Goal: Information Seeking & Learning: Learn about a topic

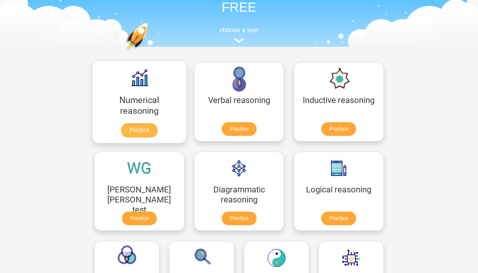
scroll to position [60, 0]
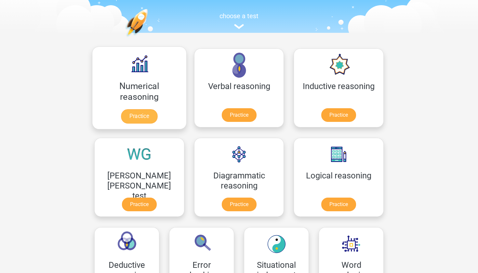
click at [125, 122] on link "Practice" at bounding box center [139, 116] width 36 height 14
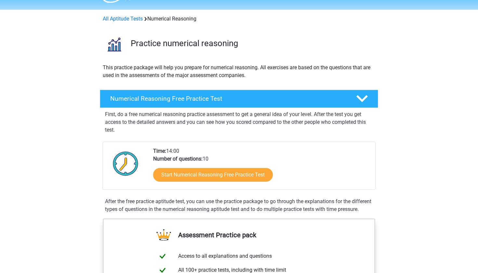
scroll to position [19, 0]
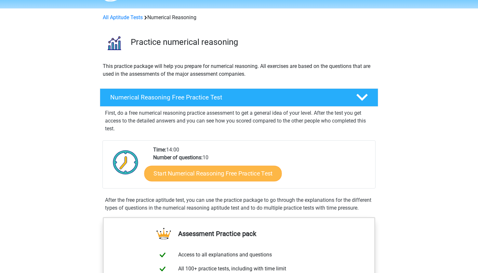
click at [224, 175] on link "Start Numerical Reasoning Free Practice Test" at bounding box center [212, 173] width 137 height 16
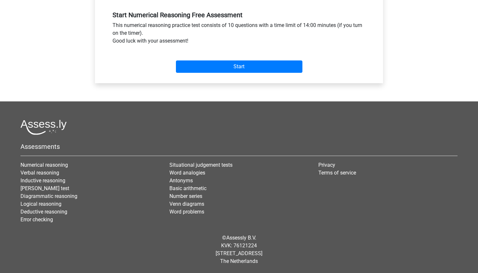
scroll to position [240, 0]
click at [244, 66] on input "Start" at bounding box center [239, 66] width 126 height 12
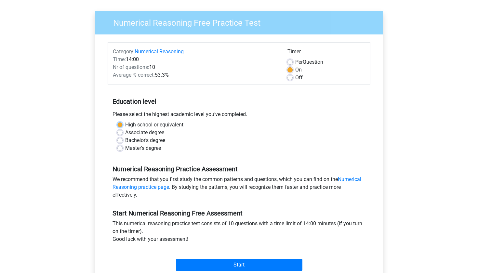
scroll to position [45, 0]
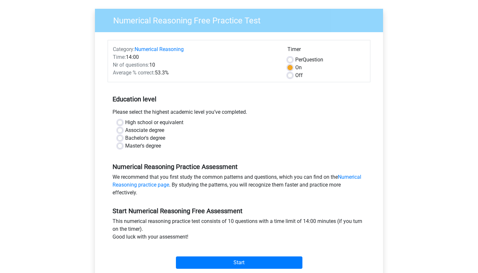
click at [142, 130] on label "Associate degree" at bounding box center [144, 130] width 39 height 8
click at [122, 130] on input "Associate degree" at bounding box center [119, 129] width 5 height 6
radio input "true"
click at [145, 139] on label "Bachelor's degree" at bounding box center [145, 138] width 40 height 8
click at [122, 139] on input "Bachelor's degree" at bounding box center [119, 137] width 5 height 6
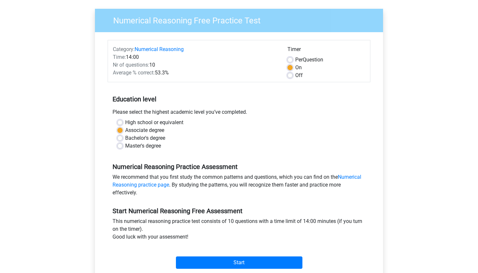
radio input "true"
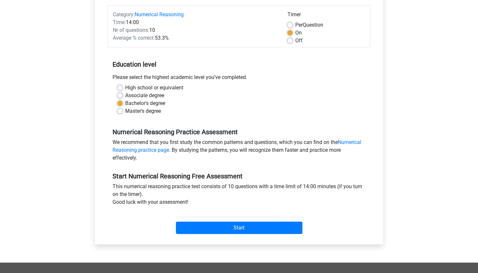
scroll to position [83, 0]
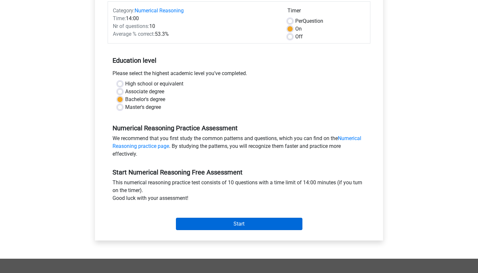
click at [218, 226] on input "Start" at bounding box center [239, 224] width 126 height 12
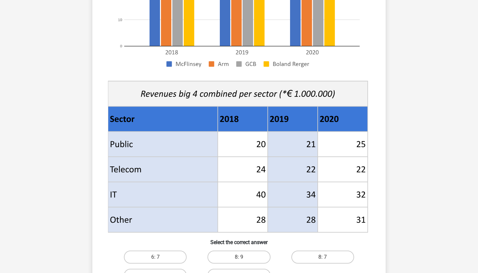
scroll to position [215, 0]
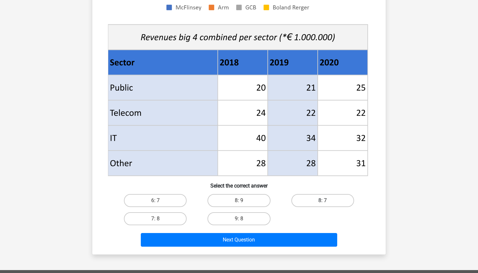
click at [322, 201] on label "8: 7" at bounding box center [322, 200] width 63 height 13
click at [322, 201] on input "8: 7" at bounding box center [324, 202] width 4 height 4
radio input "true"
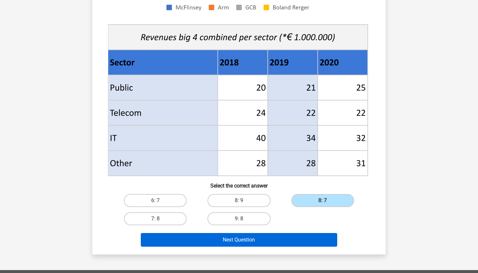
click at [272, 240] on button "Next Question" at bounding box center [239, 240] width 197 height 14
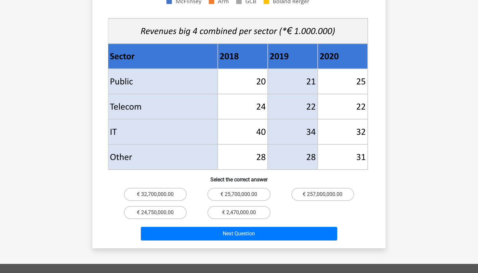
scroll to position [276, 0]
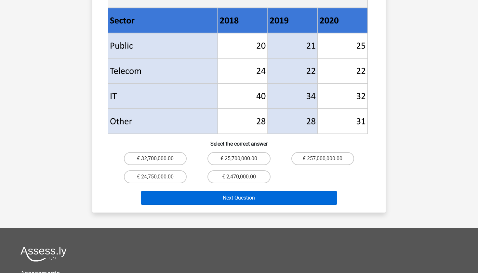
click at [232, 194] on button "Next Question" at bounding box center [239, 198] width 197 height 14
click at [232, 191] on button "Next Question" at bounding box center [239, 198] width 197 height 14
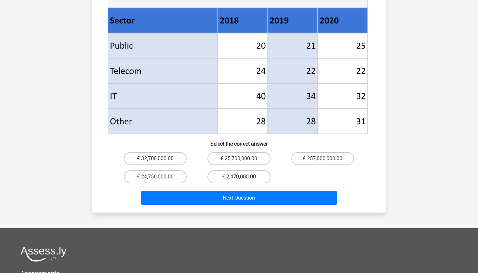
click at [165, 152] on label "€ 32,700,000.00" at bounding box center [155, 158] width 63 height 13
click at [160, 159] on input "€ 32,700,000.00" at bounding box center [157, 161] width 4 height 4
radio input "true"
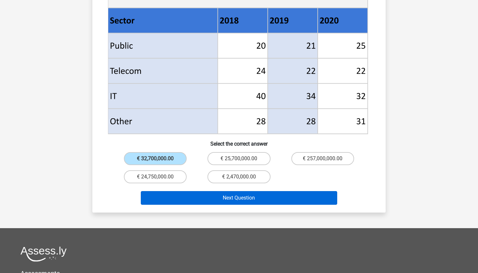
click at [250, 194] on button "Next Question" at bounding box center [239, 198] width 197 height 14
click at [237, 191] on button "Next Question" at bounding box center [239, 198] width 197 height 14
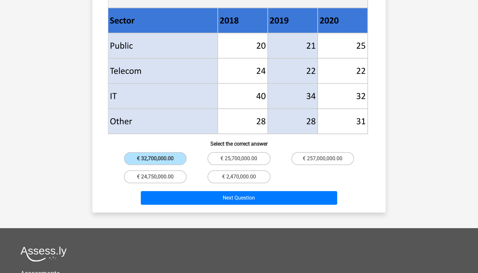
click at [149, 170] on label "€ 24,750,000.00" at bounding box center [155, 176] width 63 height 13
click at [155, 177] on input "€ 24,750,000.00" at bounding box center [157, 179] width 4 height 4
radio input "true"
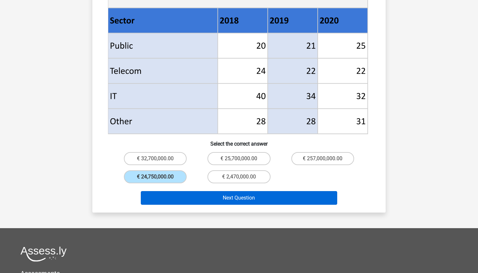
click at [244, 191] on button "Next Question" at bounding box center [239, 198] width 197 height 14
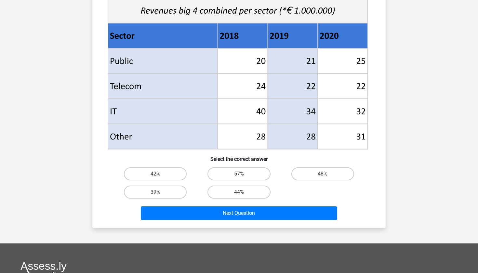
scroll to position [303, 0]
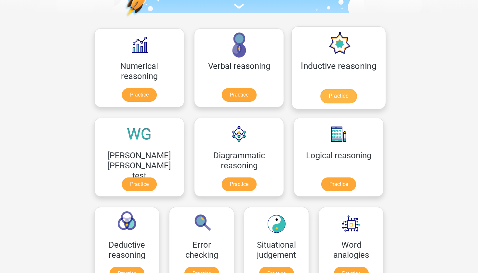
scroll to position [89, 0]
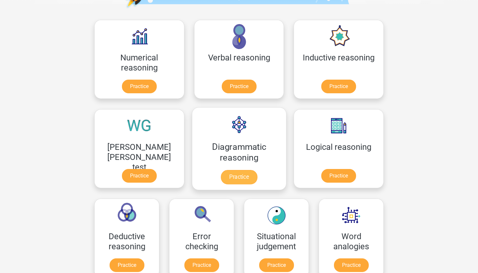
click at [221, 184] on link "Practice" at bounding box center [239, 177] width 36 height 14
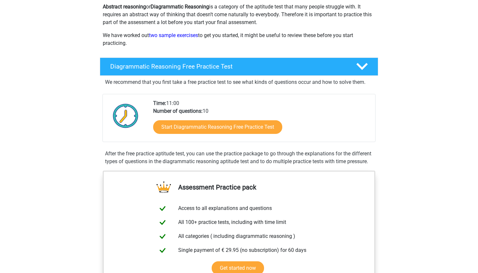
scroll to position [0, 0]
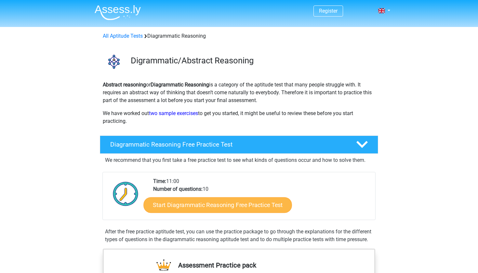
click at [216, 208] on link "Start Diagrammatic Reasoning Free Practice Test" at bounding box center [218, 205] width 148 height 16
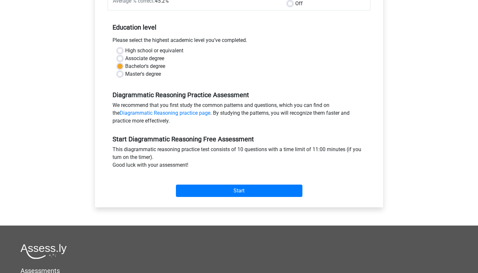
scroll to position [125, 0]
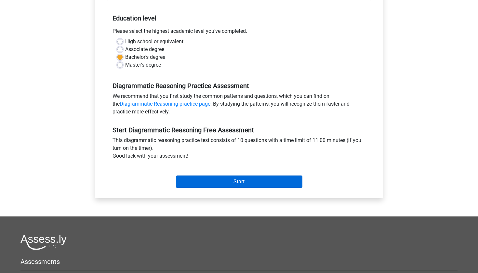
click at [225, 180] on input "Start" at bounding box center [239, 181] width 126 height 12
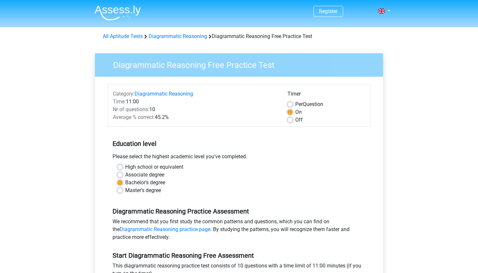
scroll to position [0, 0]
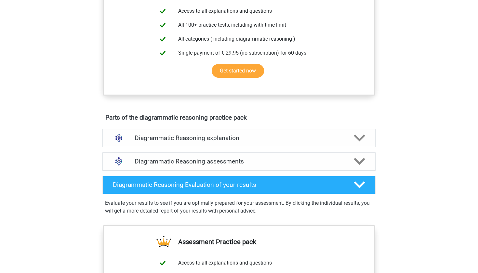
scroll to position [416, 0]
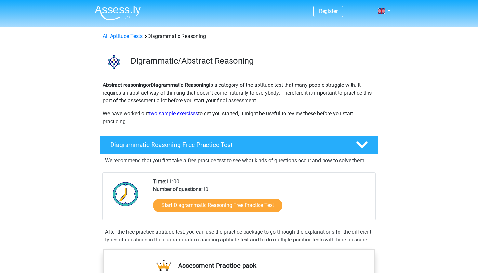
scroll to position [0, 0]
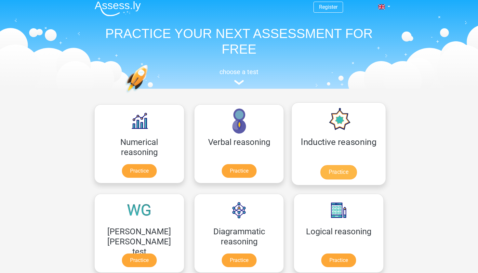
scroll to position [6, 0]
